Goal: Task Accomplishment & Management: Manage account settings

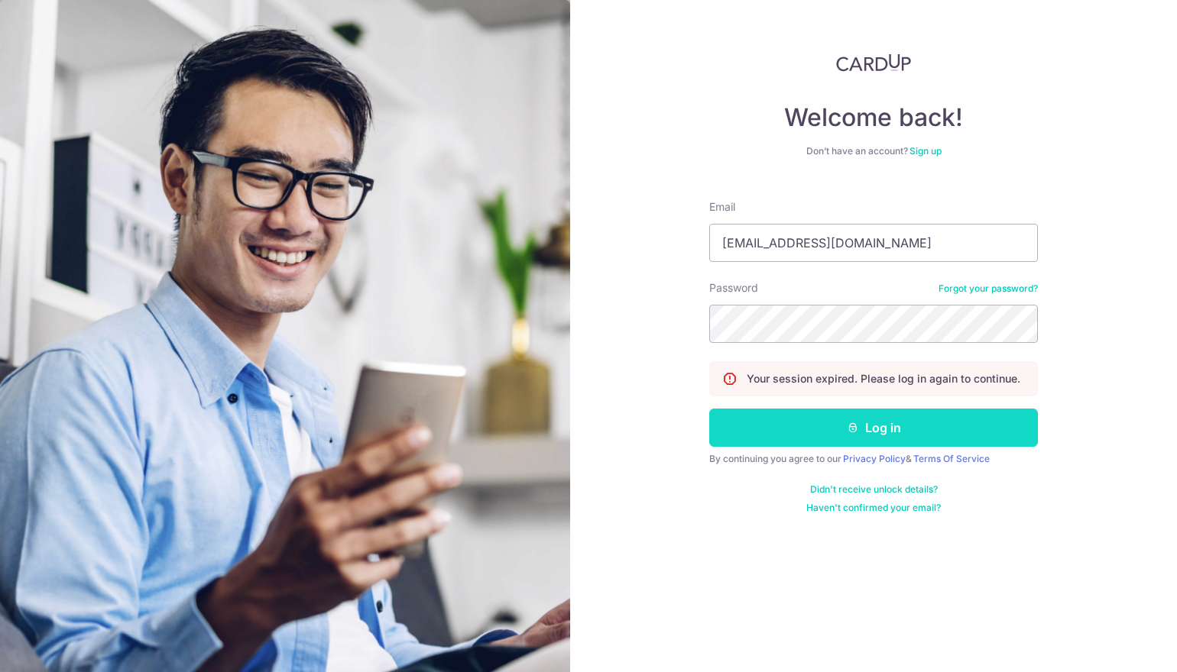
click at [775, 441] on button "Log in" at bounding box center [873, 428] width 329 height 38
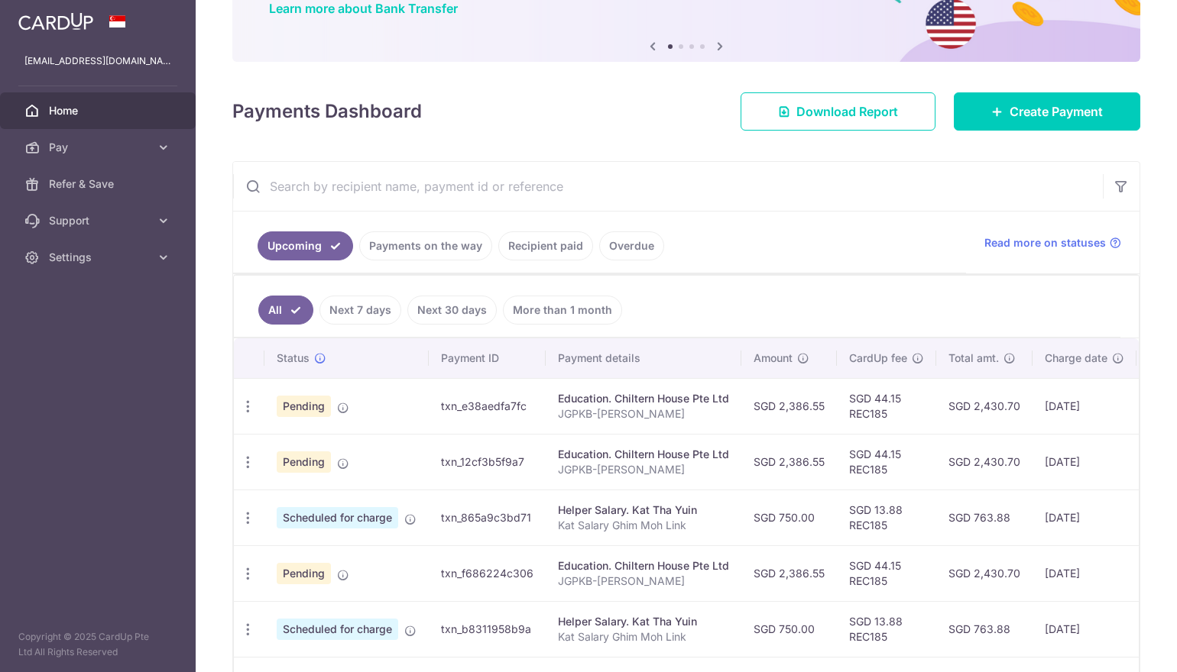
scroll to position [299, 0]
